Goal: Task Accomplishment & Management: Complete application form

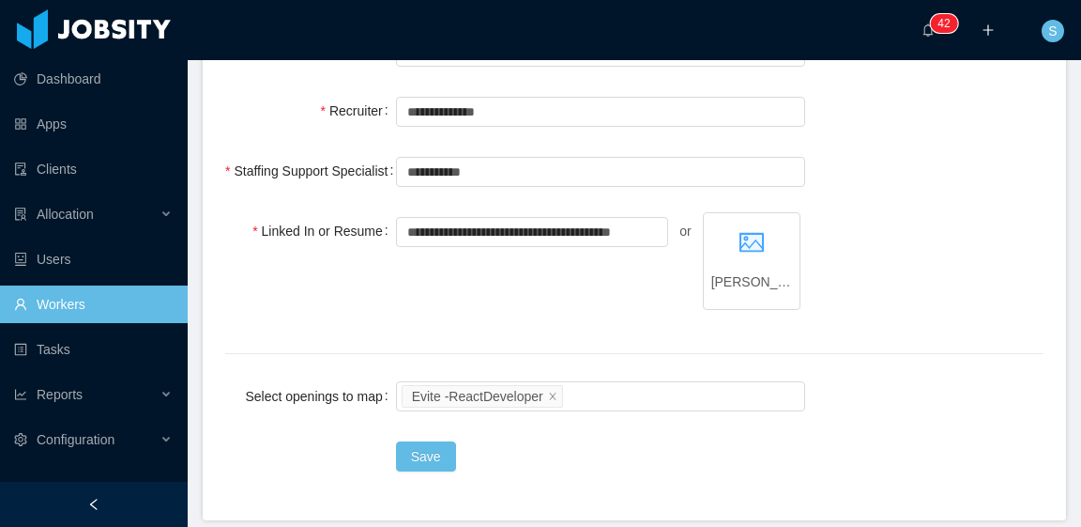
scroll to position [939, 0]
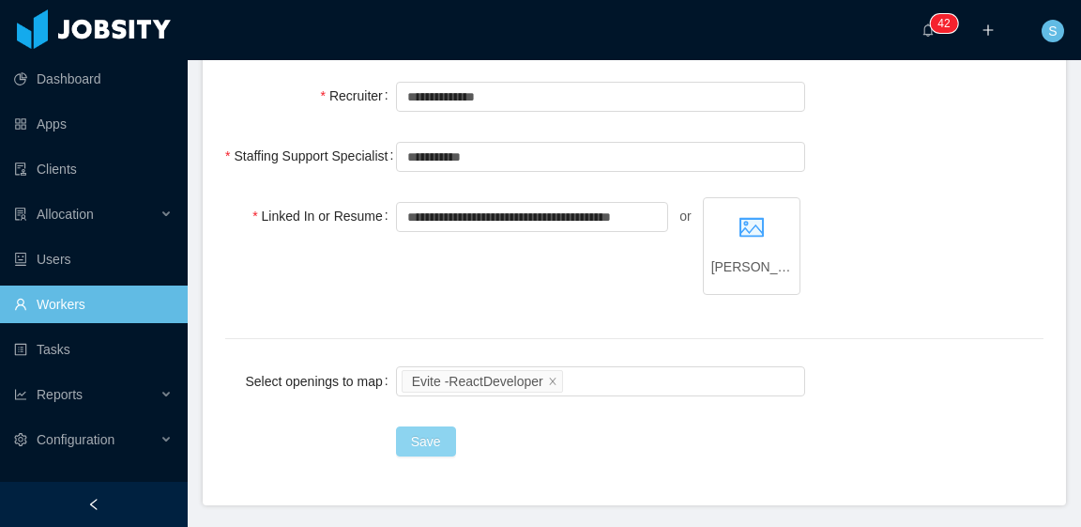
click at [419, 434] on button "Save" at bounding box center [426, 441] width 60 height 30
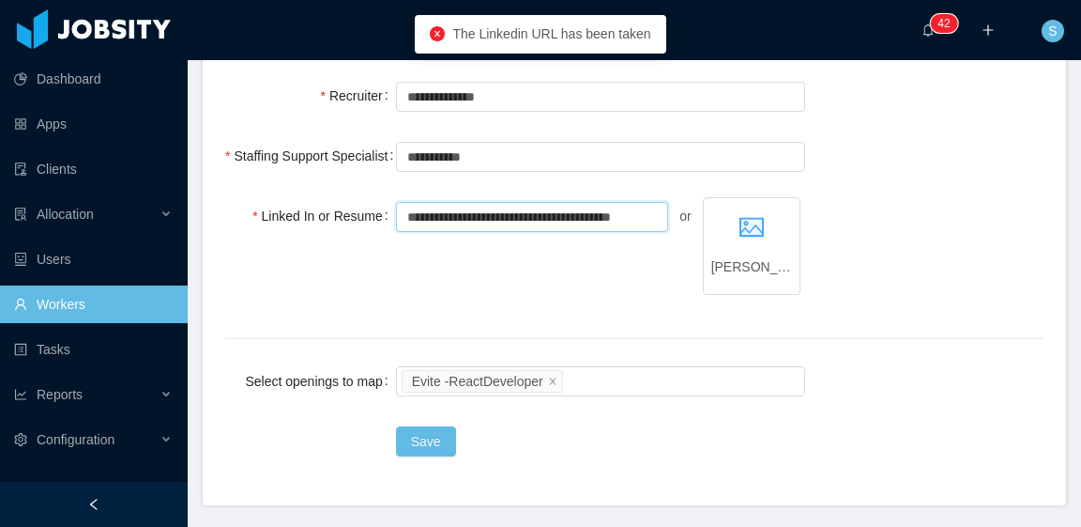
click at [639, 219] on input "**********" at bounding box center [532, 217] width 273 height 30
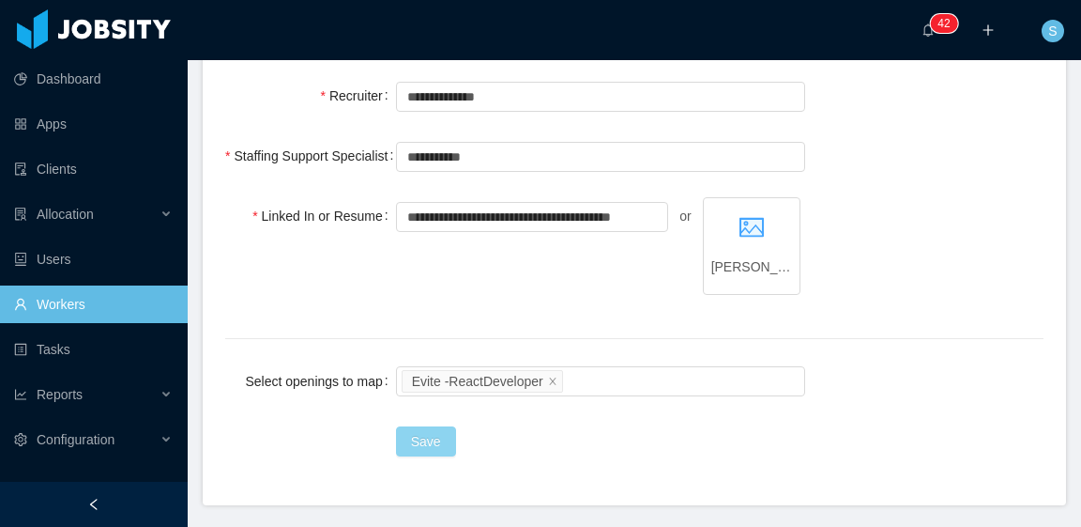
click at [420, 438] on button "Save" at bounding box center [426, 441] width 60 height 30
click at [576, 219] on input "**********" at bounding box center [532, 217] width 273 height 30
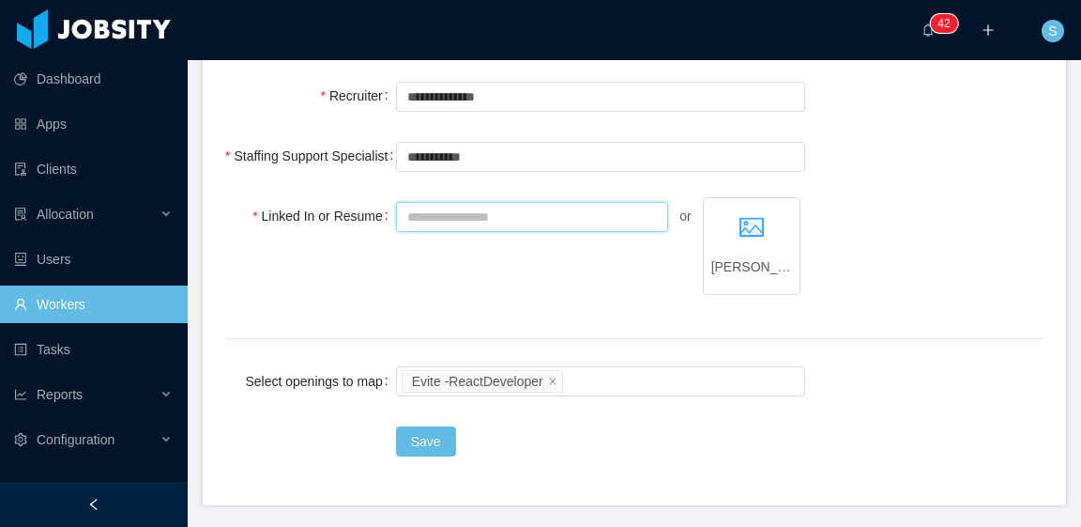
paste input "**********"
type input "**********"
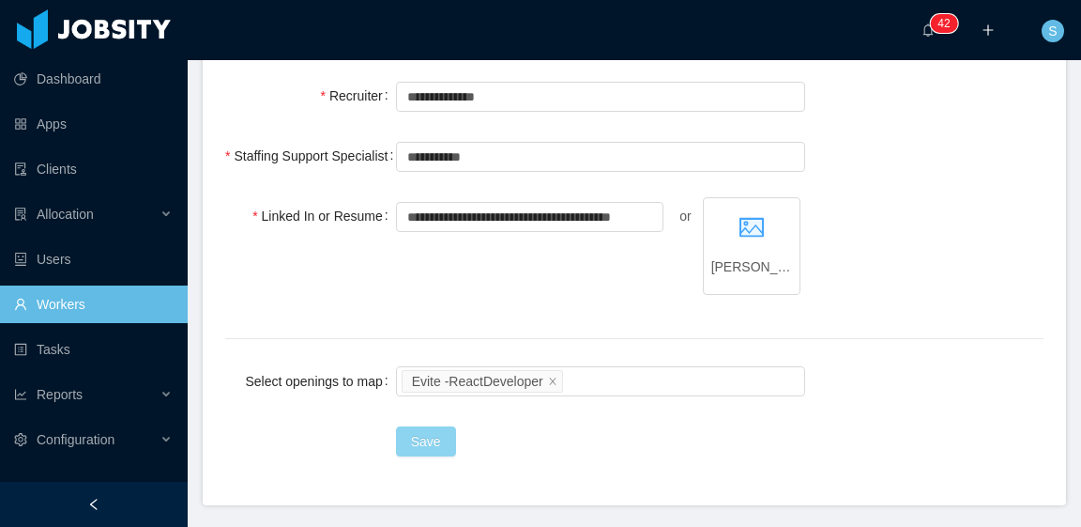
click at [433, 433] on button "Save" at bounding box center [426, 441] width 60 height 30
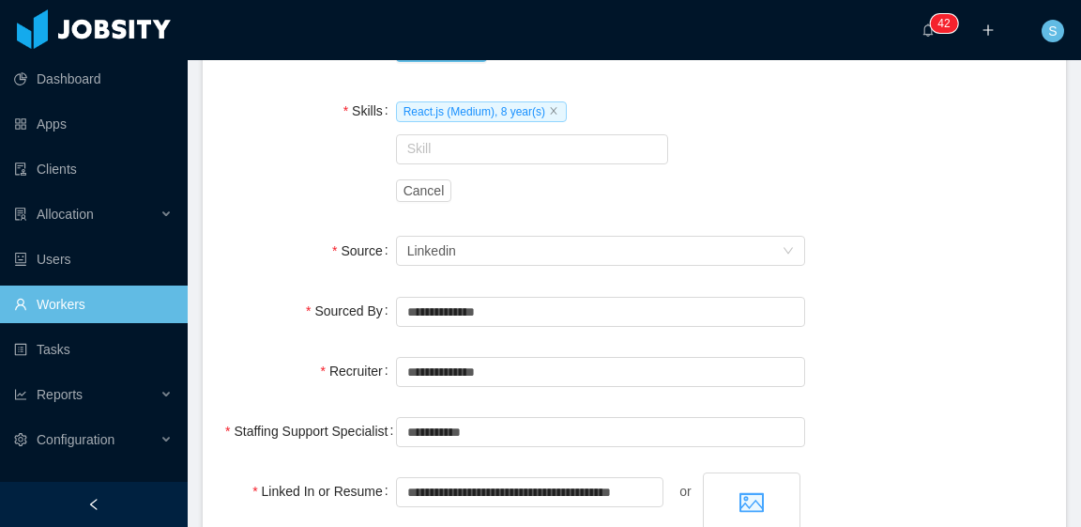
scroll to position [900, 0]
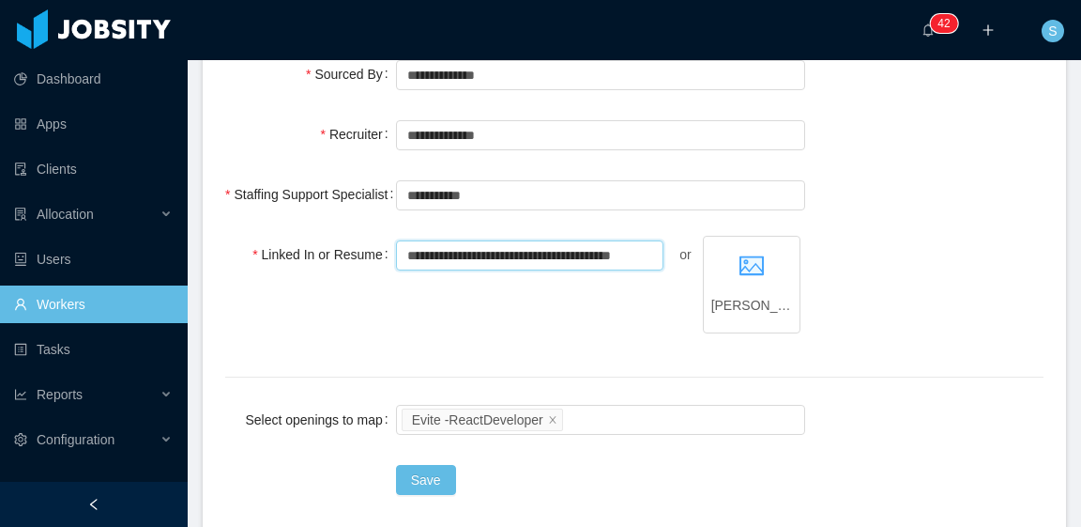
click at [634, 247] on input "**********" at bounding box center [530, 255] width 268 height 30
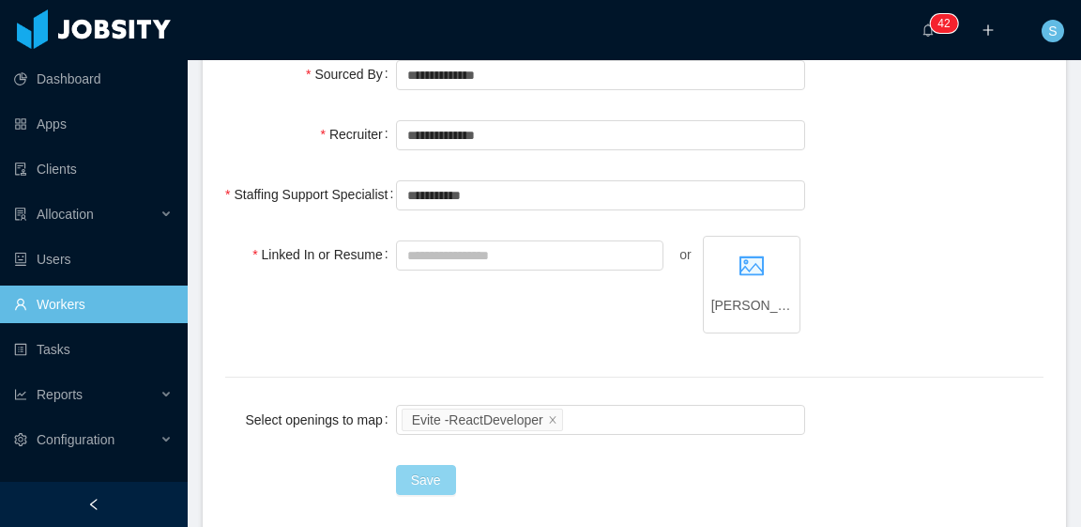
click at [432, 470] on button "Save" at bounding box center [426, 480] width 60 height 30
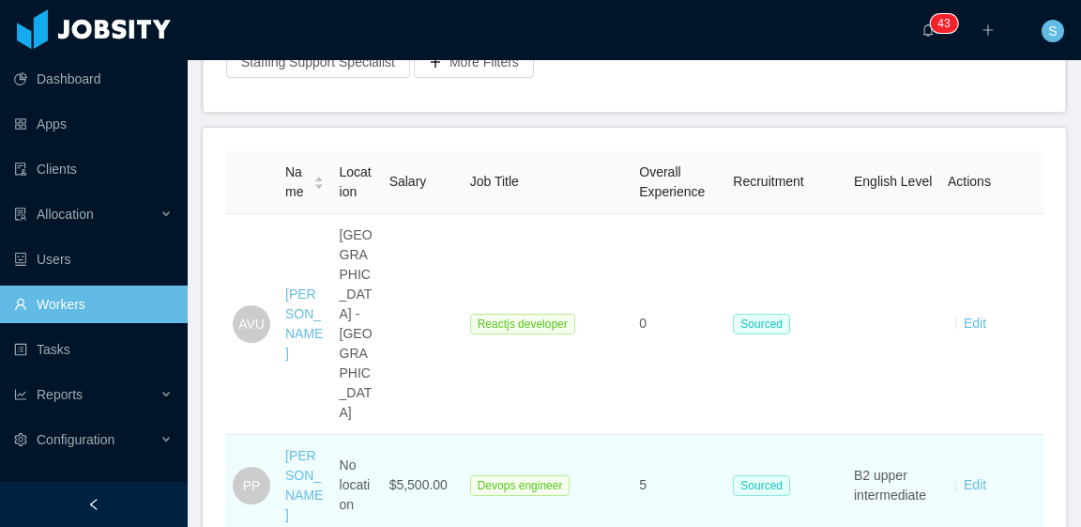
scroll to position [282, 0]
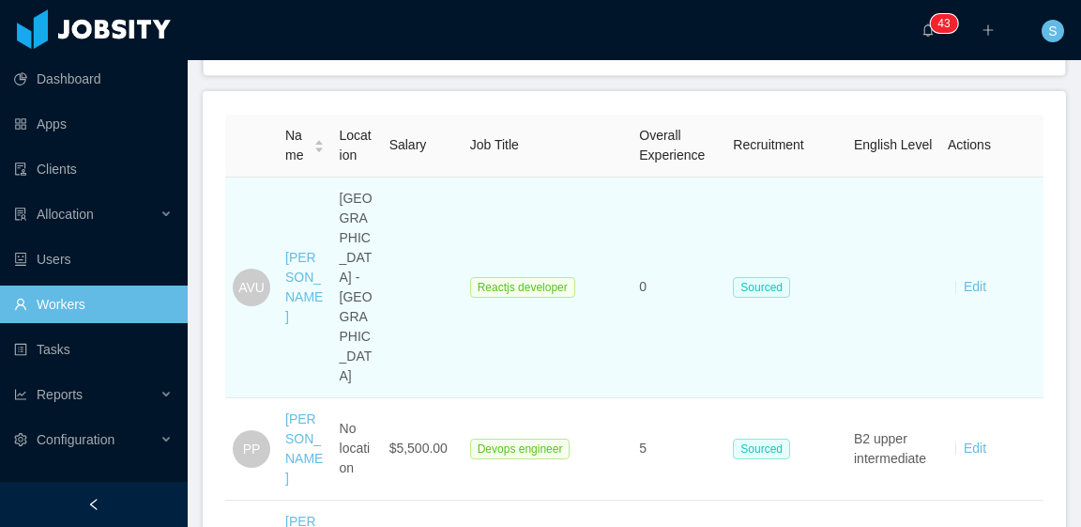
click at [300, 278] on div "[PERSON_NAME]" at bounding box center [304, 287] width 39 height 79
click at [300, 263] on link "[PERSON_NAME]" at bounding box center [304, 287] width 38 height 74
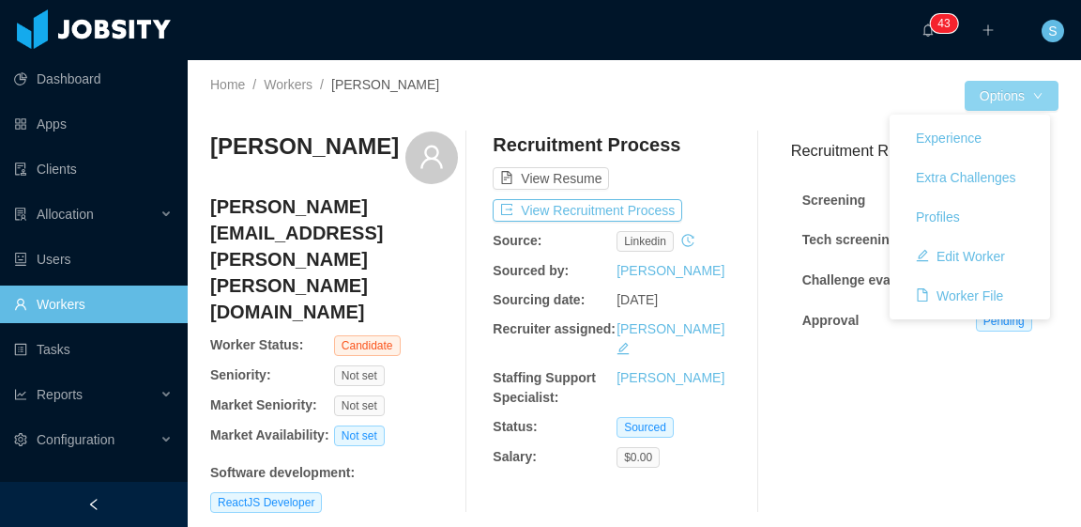
click at [1016, 96] on button "Options" at bounding box center [1012, 96] width 94 height 30
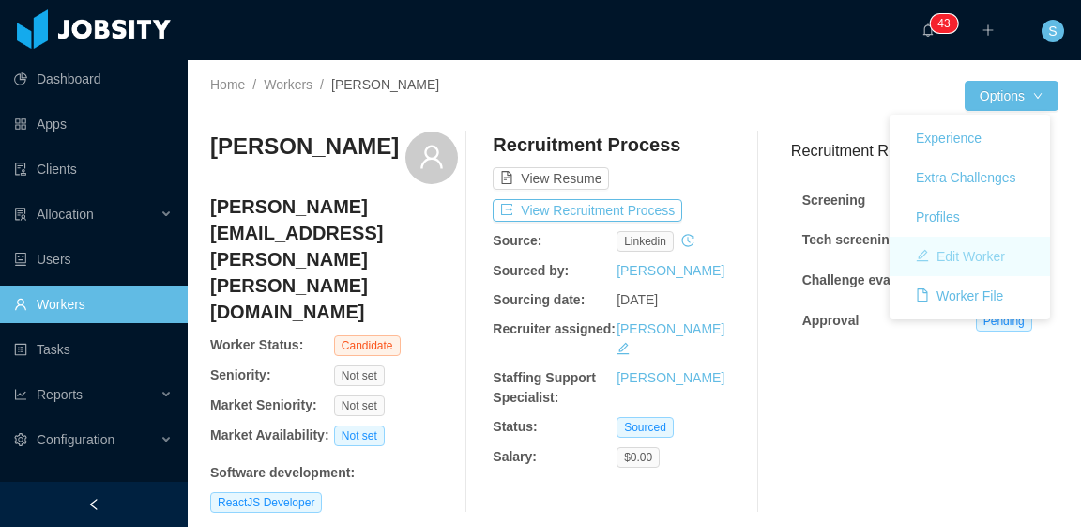
click at [985, 258] on button "Edit Worker" at bounding box center [960, 256] width 119 height 30
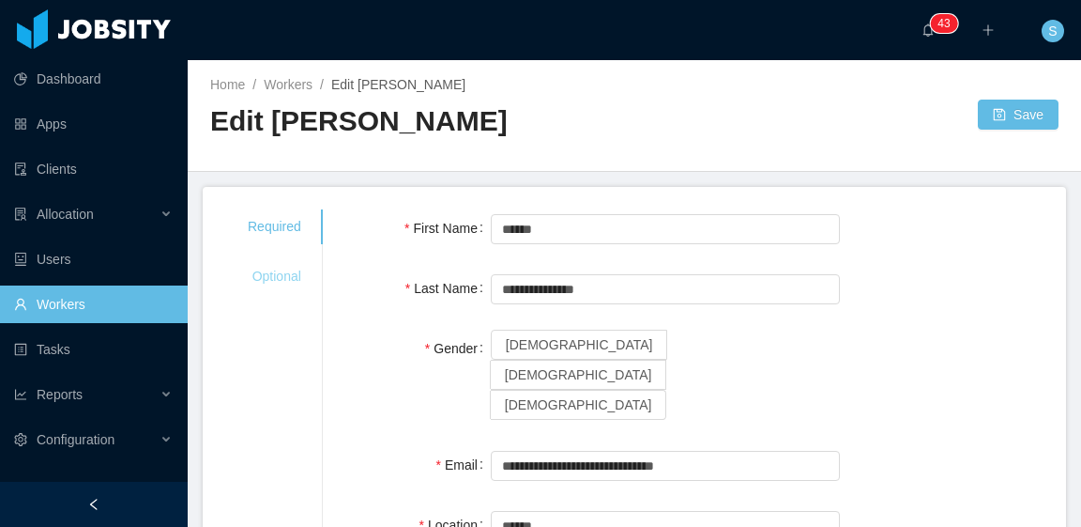
click at [266, 281] on div "Optional" at bounding box center [274, 276] width 99 height 35
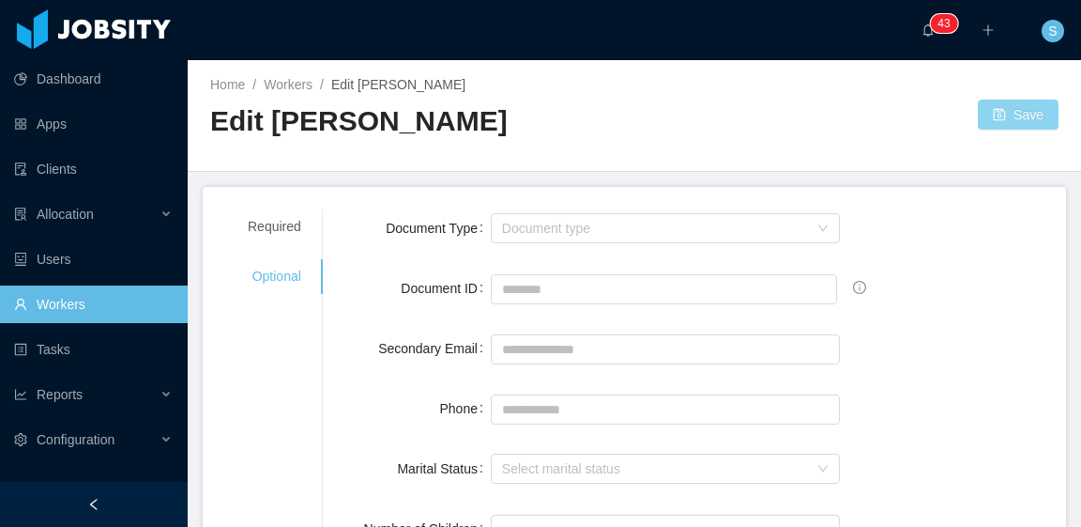
click at [1010, 112] on button "Save" at bounding box center [1018, 114] width 81 height 30
click at [357, 78] on span "Edit [PERSON_NAME]" at bounding box center [398, 84] width 134 height 15
click at [268, 228] on div "Required" at bounding box center [274, 226] width 99 height 35
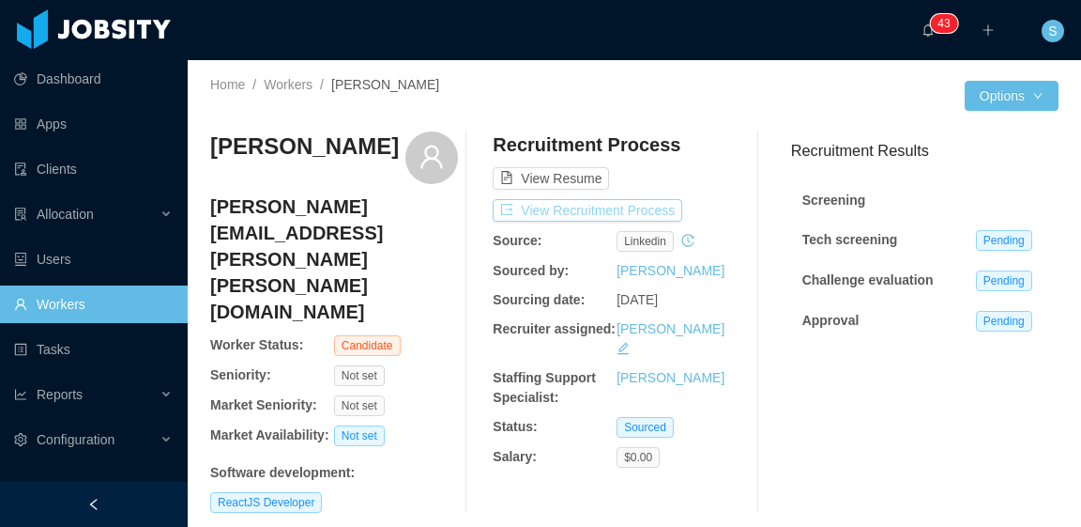
click at [645, 208] on button "View Recruitment Process" at bounding box center [588, 210] width 190 height 23
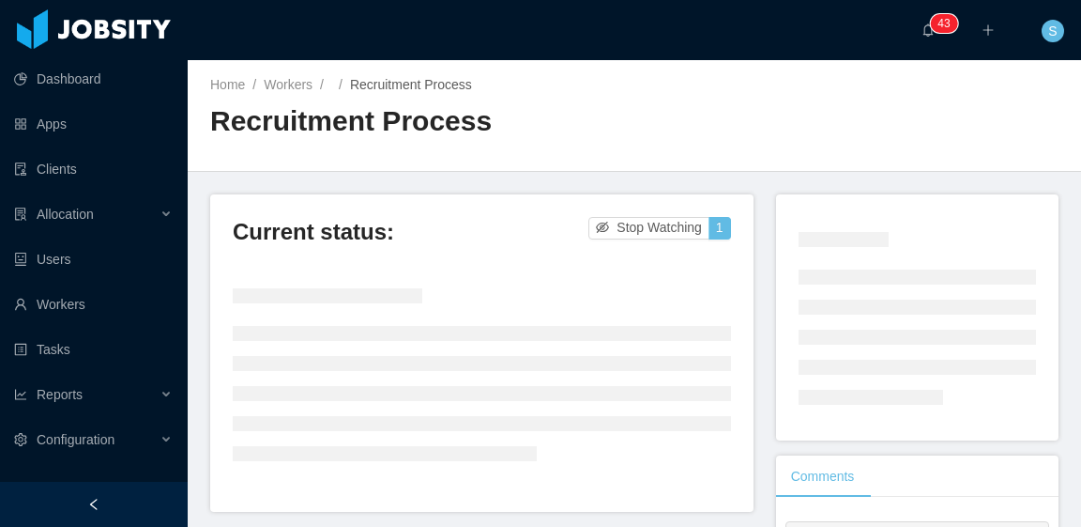
scroll to position [94, 0]
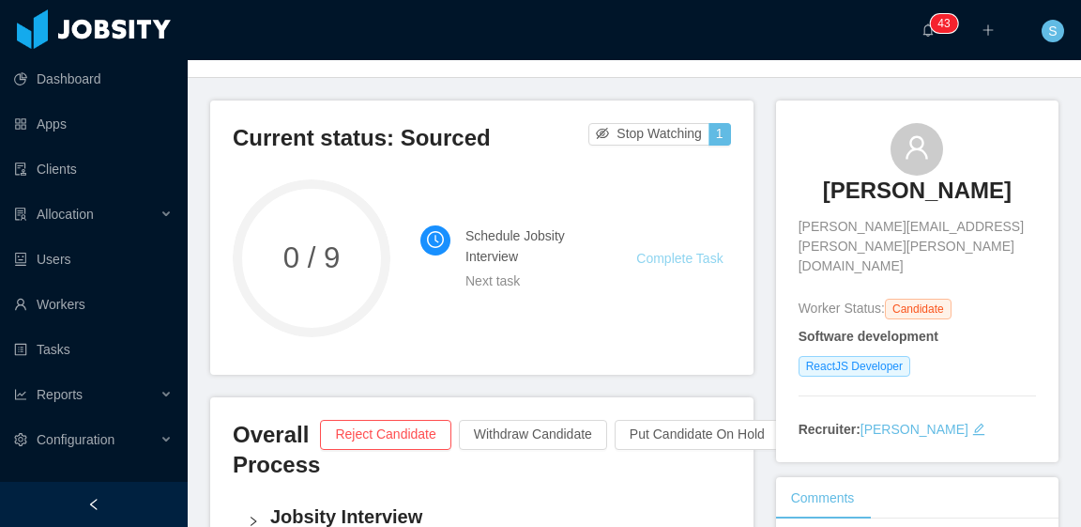
click at [679, 262] on link "Complete Task" at bounding box center [679, 258] width 86 height 15
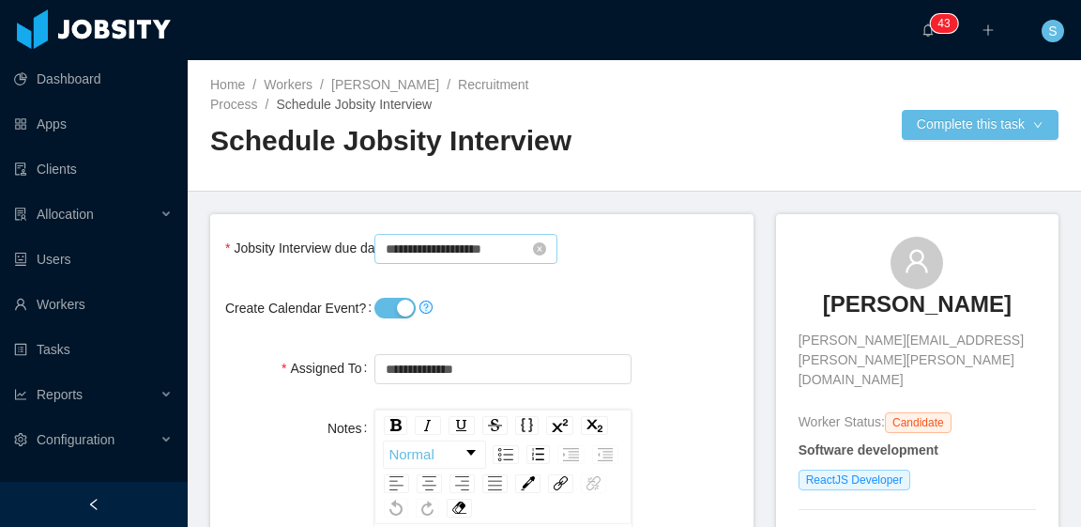
scroll to position [94, 0]
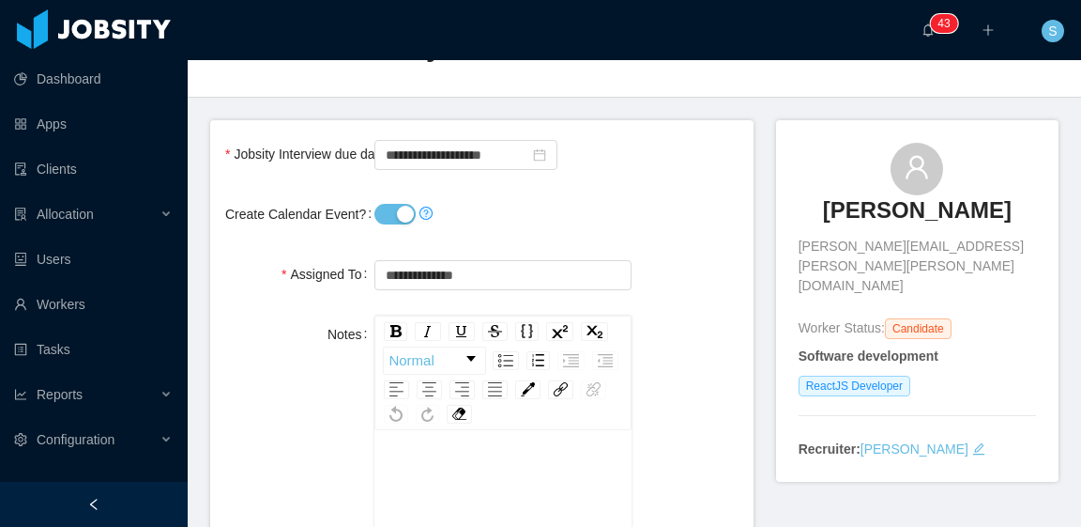
click at [393, 219] on button "Create Calendar Event?" at bounding box center [394, 214] width 41 height 21
click at [461, 160] on input "**********" at bounding box center [465, 155] width 183 height 30
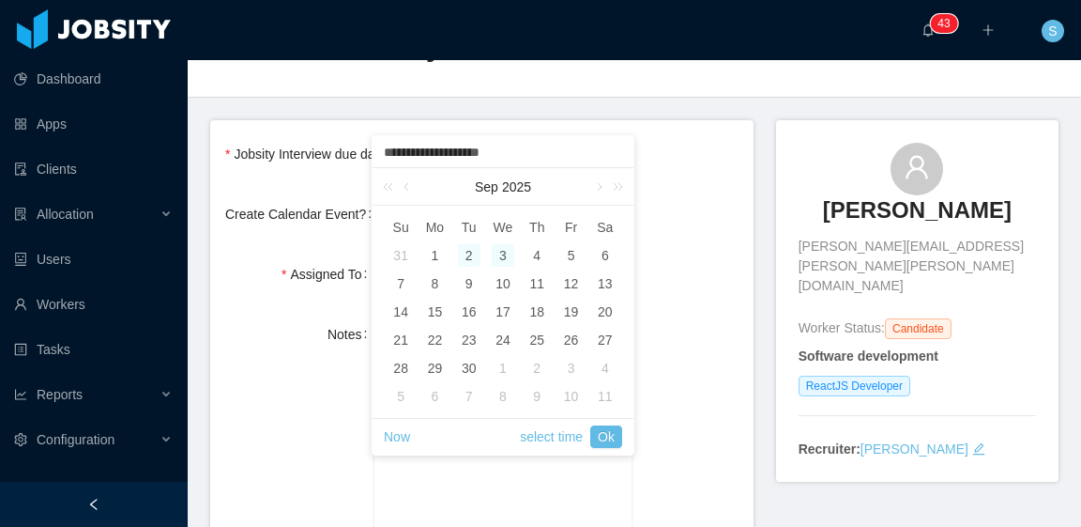
click at [502, 255] on div "3" at bounding box center [503, 255] width 23 height 23
type input "**********"
click at [606, 430] on link "Ok" at bounding box center [606, 436] width 32 height 23
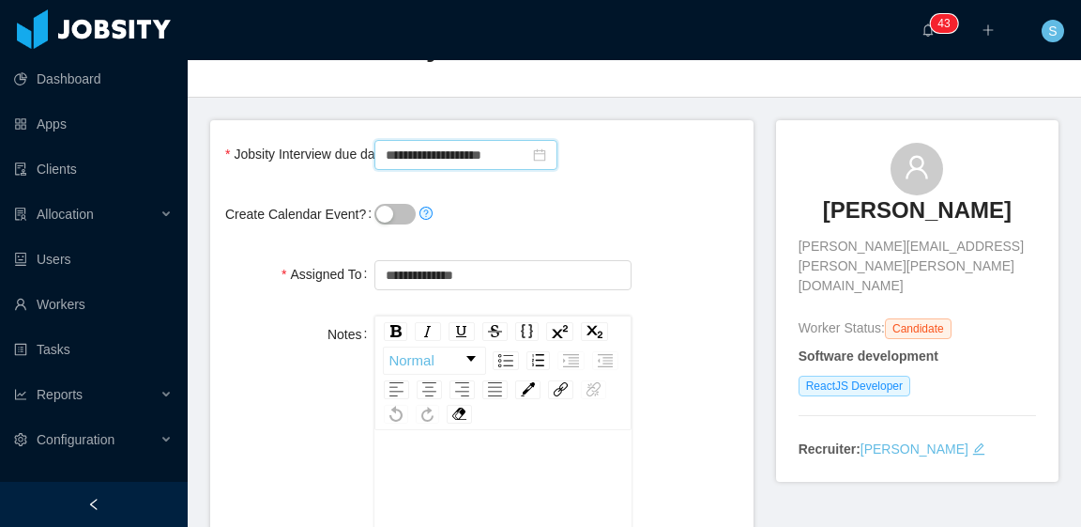
scroll to position [0, 0]
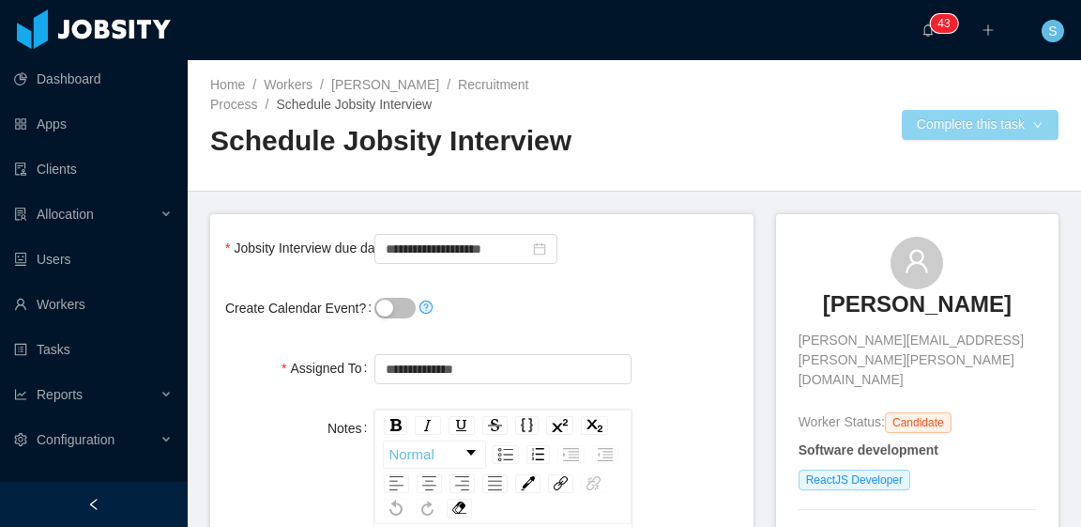
click at [954, 119] on button "Complete this task" at bounding box center [980, 125] width 157 height 30
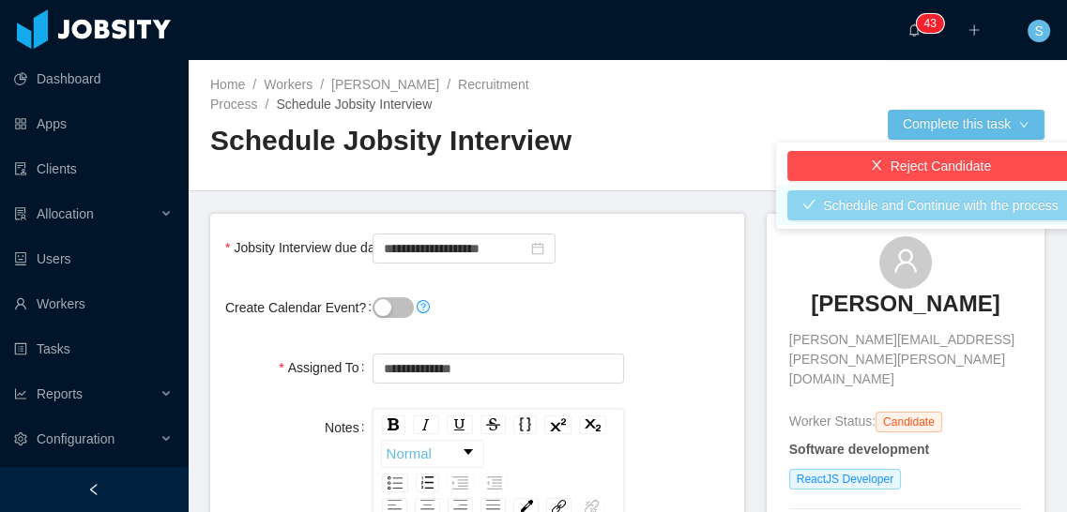
click at [967, 209] on button "Schedule and Continue with the process" at bounding box center [930, 206] width 286 height 30
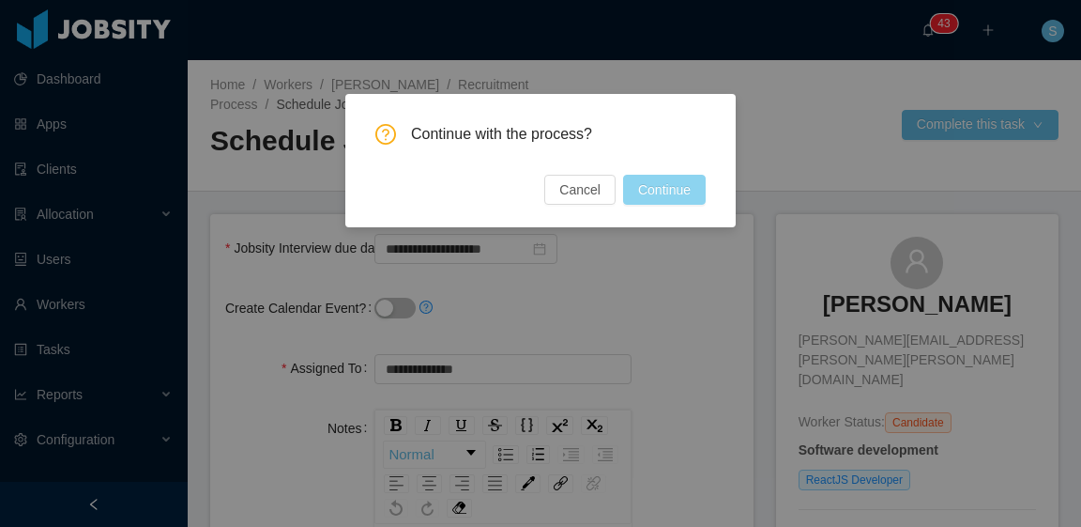
click at [689, 189] on button "Continue" at bounding box center [664, 190] width 83 height 30
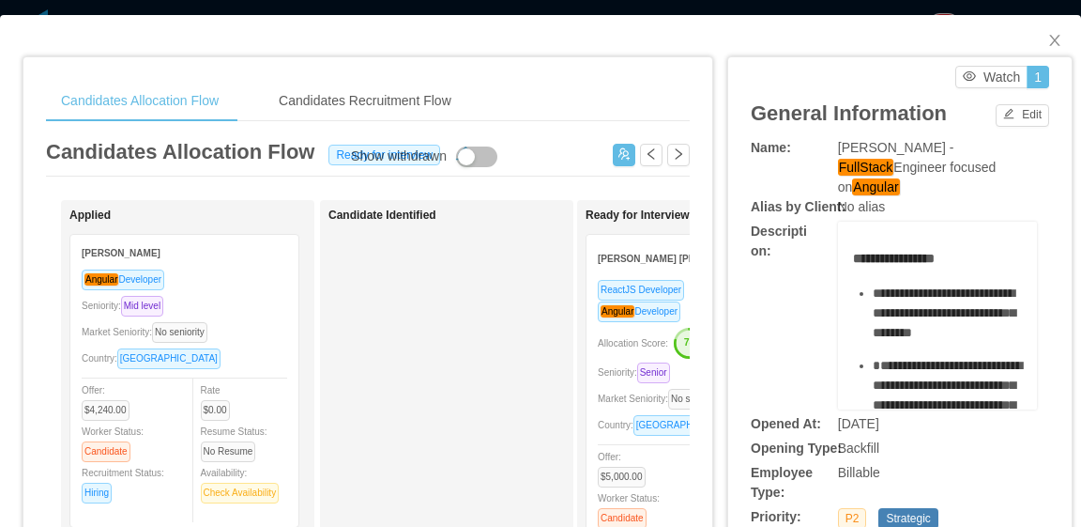
click at [949, 160] on div "McGraw-Hill - FullStack Engineer focused on Angular" at bounding box center [937, 167] width 199 height 59
drag, startPoint x: 831, startPoint y: 145, endPoint x: 953, endPoint y: 166, distance: 123.9
click at [953, 166] on div "McGraw-Hill - FullStack Engineer focused on Angular" at bounding box center [937, 167] width 199 height 59
copy span "McGraw-Hill - FullStack Engineer focused on Angular"
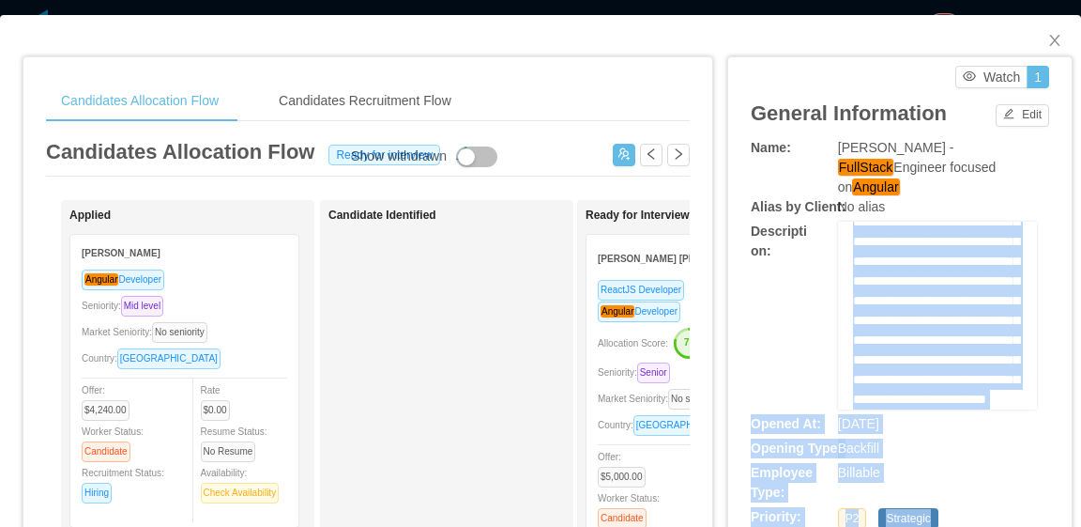
scroll to position [2340, 0]
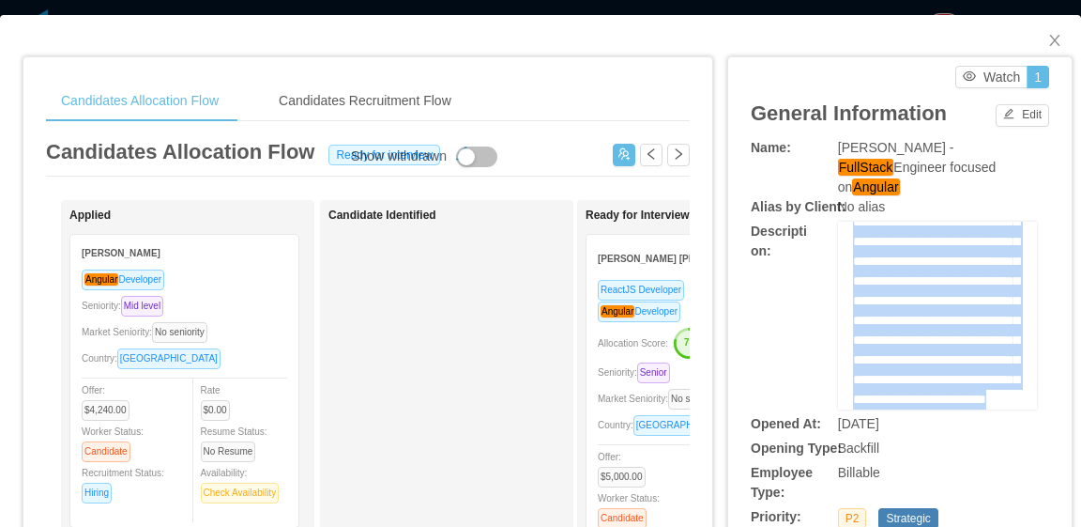
drag, startPoint x: 842, startPoint y: 239, endPoint x: 986, endPoint y: 374, distance: 197.9
copy div "**********"
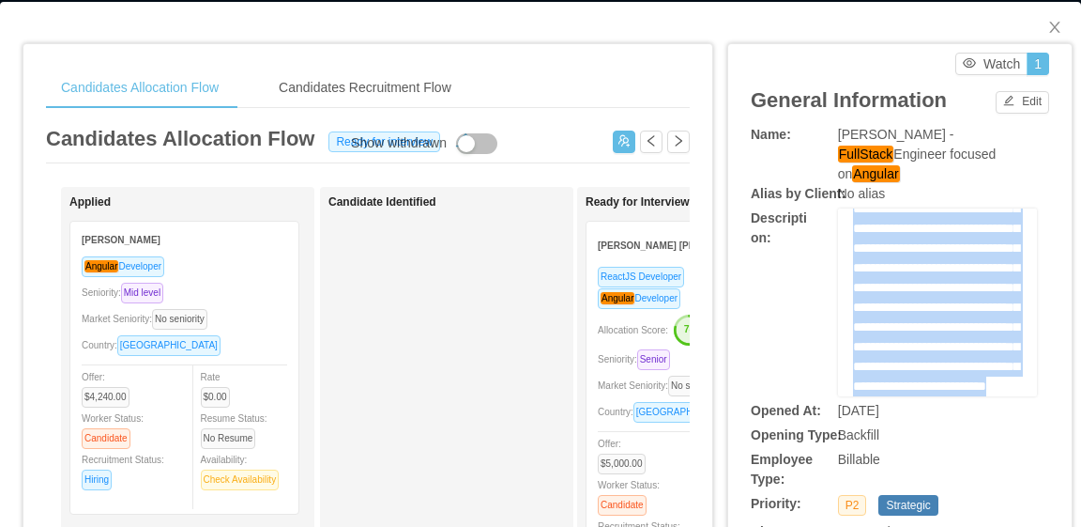
scroll to position [0, 0]
